Goal: Check status: Check status

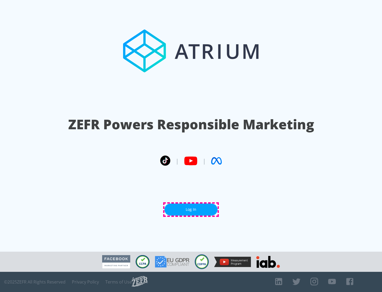
click at [191, 209] on link "Log In" at bounding box center [191, 210] width 53 height 12
